Goal: Information Seeking & Learning: Learn about a topic

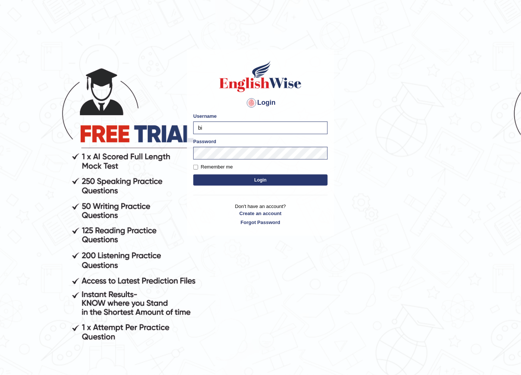
type input "b"
type input "rim_parramatta"
click at [193, 175] on button "Login" at bounding box center [260, 180] width 134 height 11
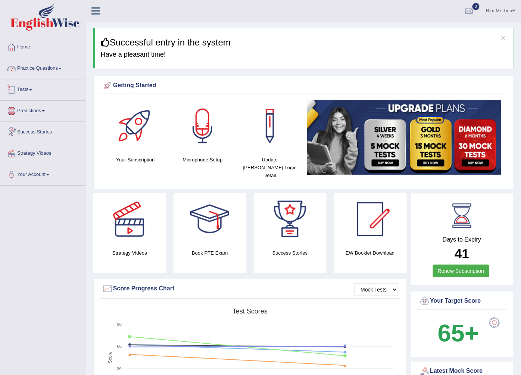
click at [53, 62] on link "Practice Questions" at bounding box center [42, 67] width 85 height 19
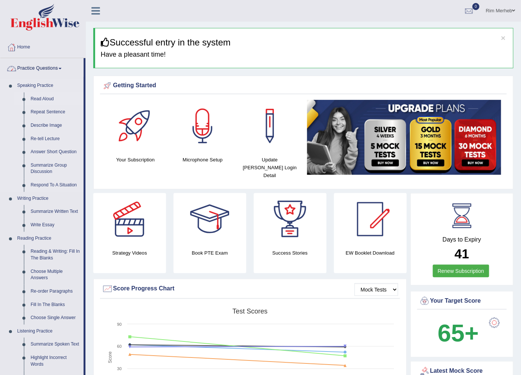
click at [45, 94] on link "Read Aloud" at bounding box center [55, 99] width 56 height 13
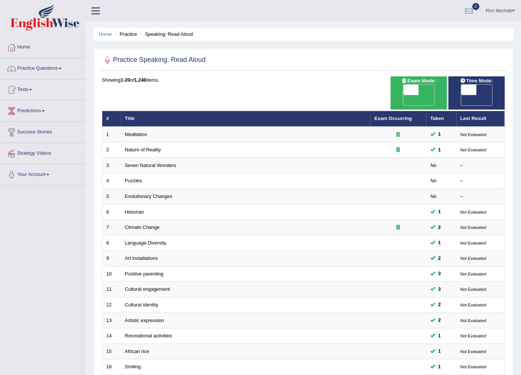
click at [403, 95] on span "OFF" at bounding box center [396, 100] width 16 height 10
checkbox input "true"
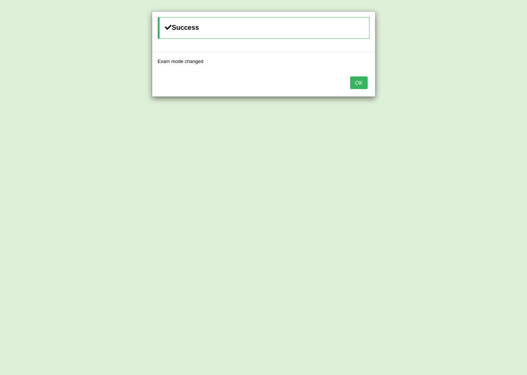
click at [355, 85] on button "OK" at bounding box center [358, 82] width 17 height 13
click at [357, 83] on button "OK" at bounding box center [358, 82] width 17 height 13
drag, startPoint x: 357, startPoint y: 81, endPoint x: 354, endPoint y: 98, distance: 16.6
click at [357, 81] on button "OK" at bounding box center [358, 82] width 17 height 13
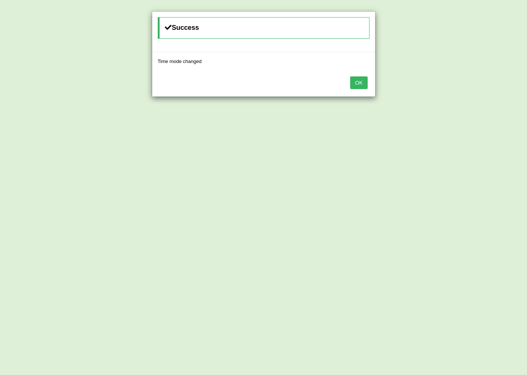
click at [356, 81] on button "OK" at bounding box center [358, 82] width 17 height 13
click at [364, 92] on div "OK" at bounding box center [263, 83] width 223 height 26
click at [356, 79] on button "OK" at bounding box center [358, 82] width 17 height 13
click at [357, 79] on button "OK" at bounding box center [358, 82] width 17 height 13
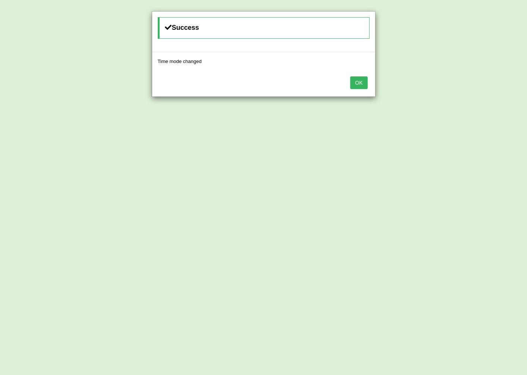
click at [304, 150] on div "Success Time mode changed OK" at bounding box center [263, 187] width 527 height 375
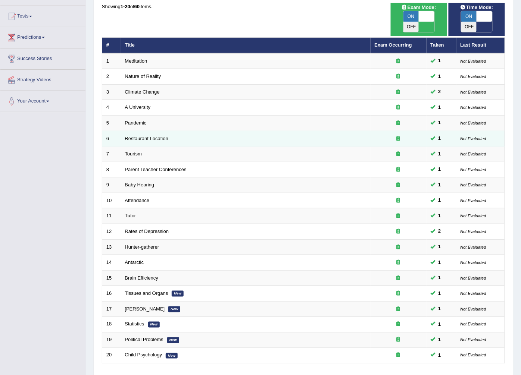
scroll to position [119, 0]
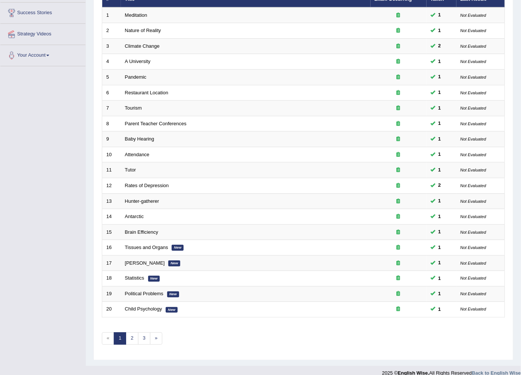
click at [132, 336] on div "Showing 1-20 of 60 items. # Title Exam Occurring Taken Last Result 1 Meditation…" at bounding box center [303, 155] width 403 height 397
click at [132, 333] on link "2" at bounding box center [132, 339] width 12 height 12
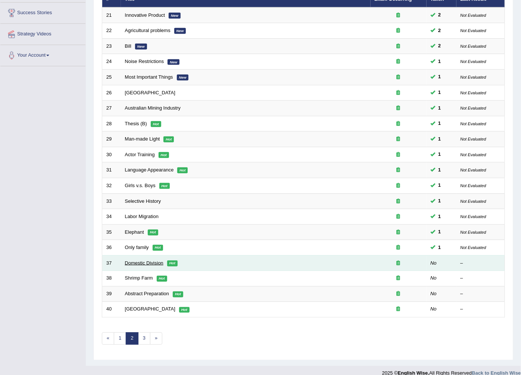
scroll to position [119, 0]
click at [145, 260] on link "Domestic Division" at bounding box center [144, 263] width 38 height 6
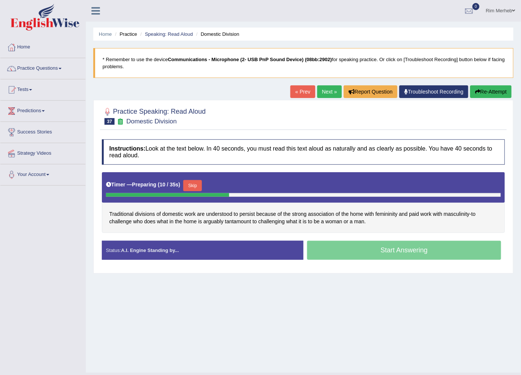
drag, startPoint x: 506, startPoint y: 316, endPoint x: 434, endPoint y: 319, distance: 72.4
click at [507, 325] on div "Home Practice Speaking: Read Aloud Domestic Division * Remember to use the devi…" at bounding box center [303, 186] width 435 height 373
click at [193, 183] on button "Skip" at bounding box center [192, 185] width 19 height 11
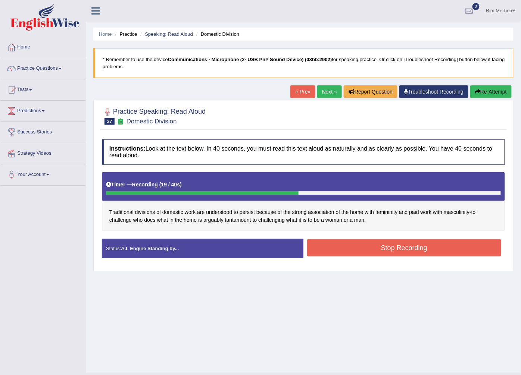
click at [335, 248] on button "Stop Recording" at bounding box center [404, 247] width 194 height 17
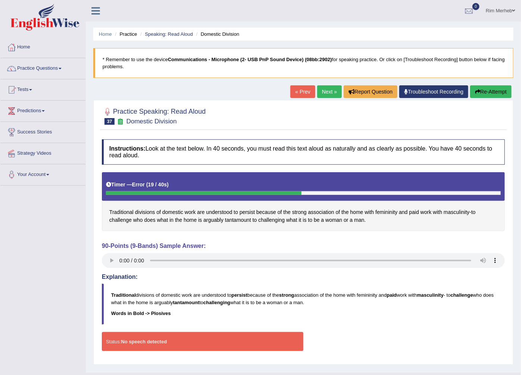
click at [510, 11] on link "Rim Merheb" at bounding box center [500, 9] width 41 height 19
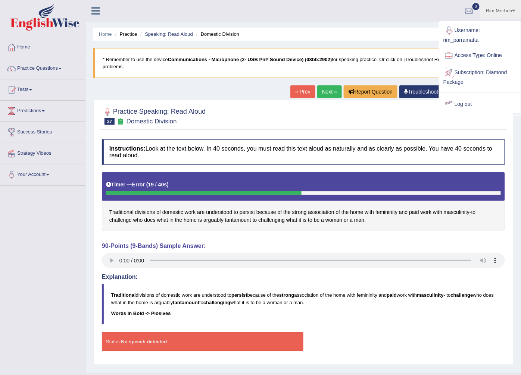
click at [453, 98] on link "Log out" at bounding box center [479, 104] width 81 height 17
